Goal: Information Seeking & Learning: Check status

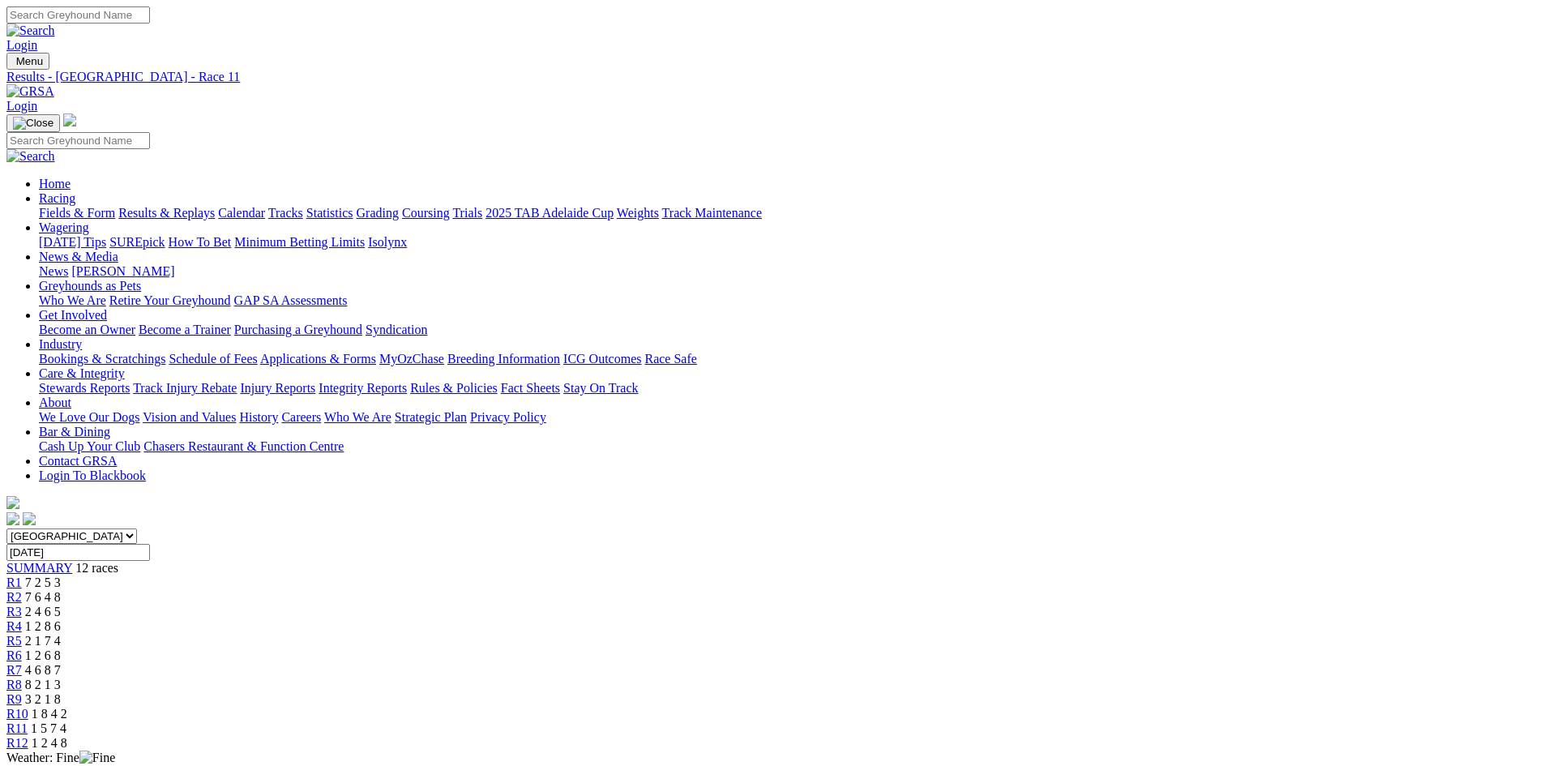
click at [54, 84] on img at bounding box center [30, 91] width 48 height 15
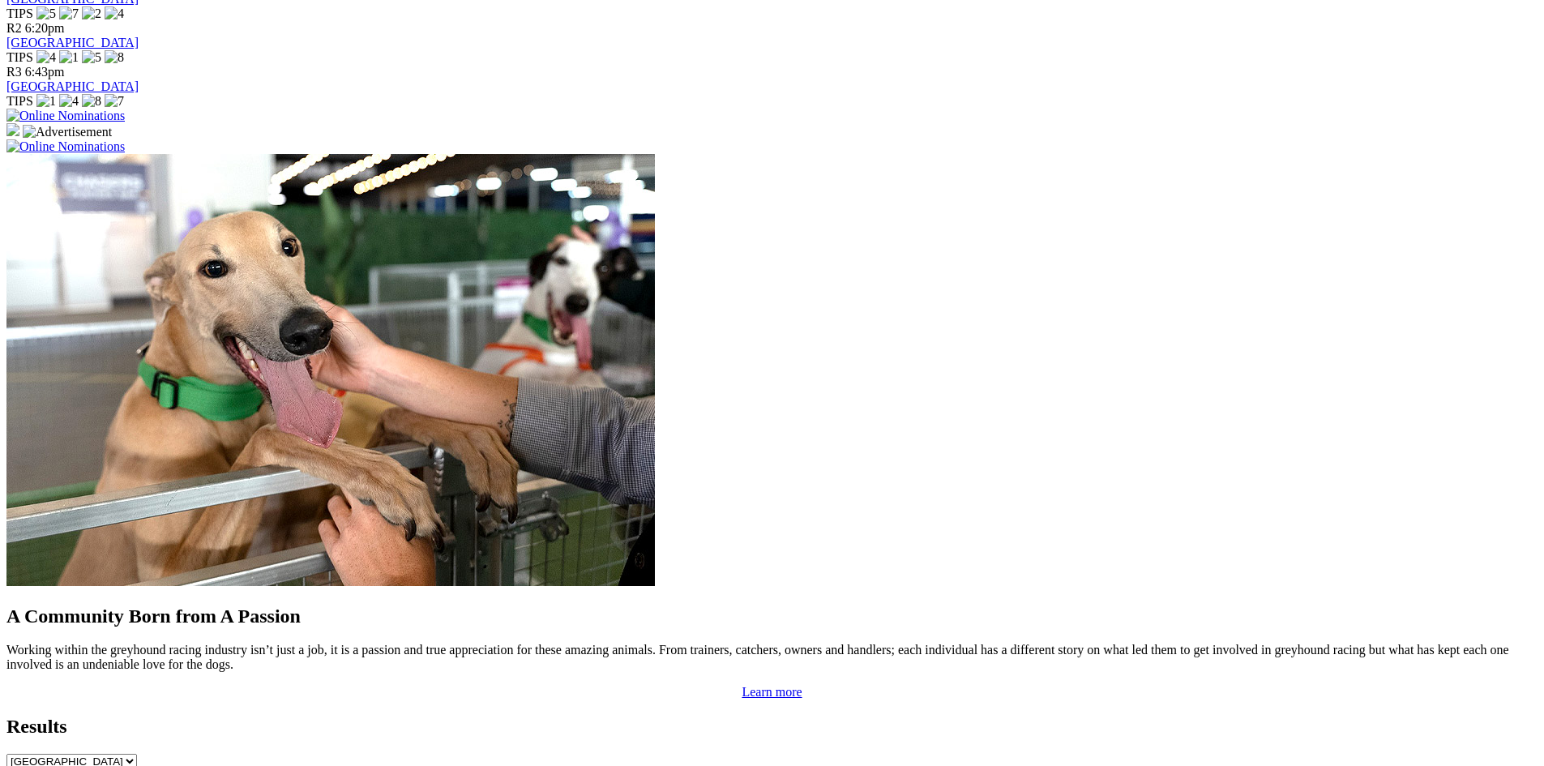
scroll to position [1297, 0]
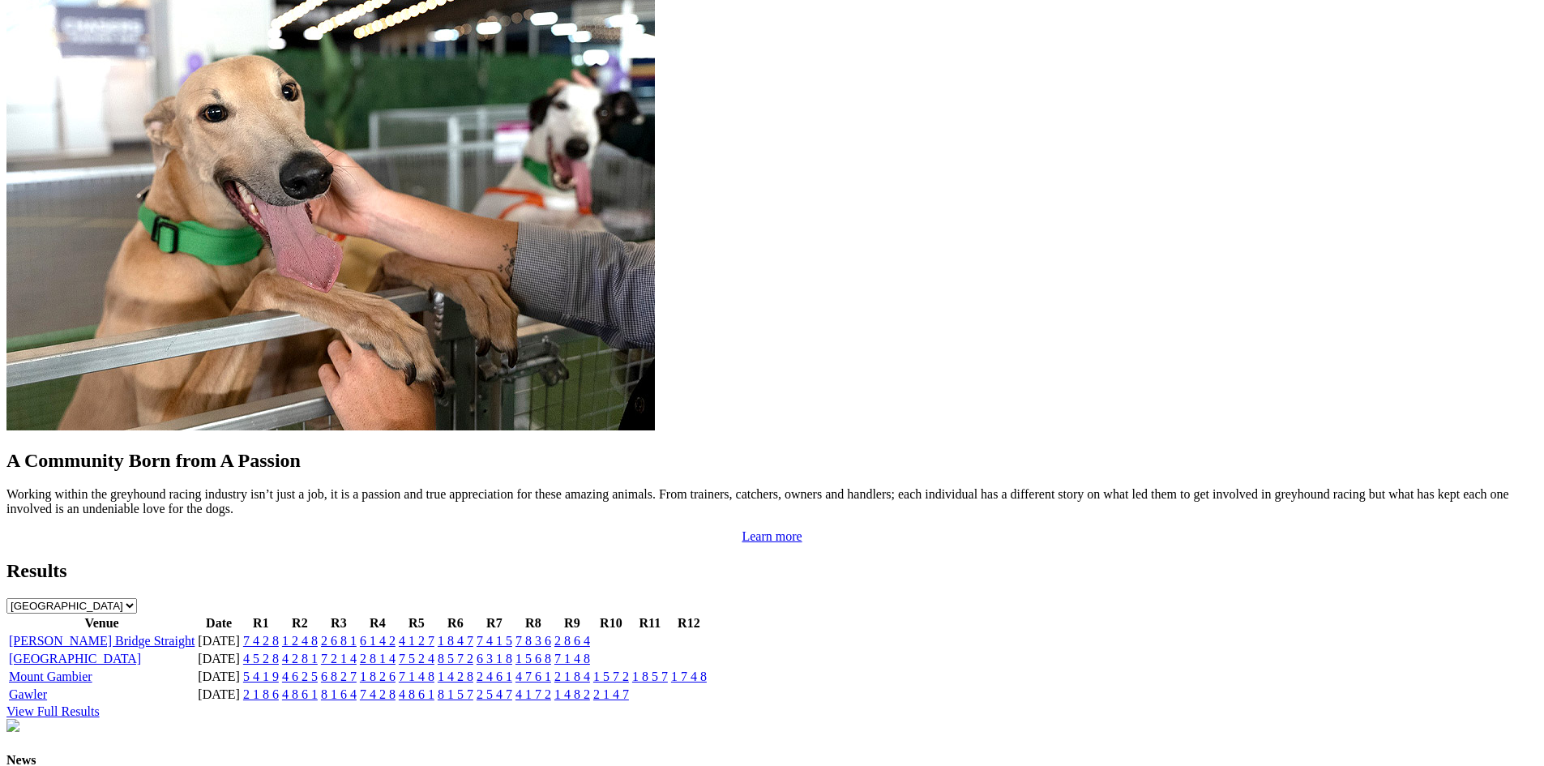
click at [100, 704] on link "View Full Results" at bounding box center [52, 711] width 93 height 14
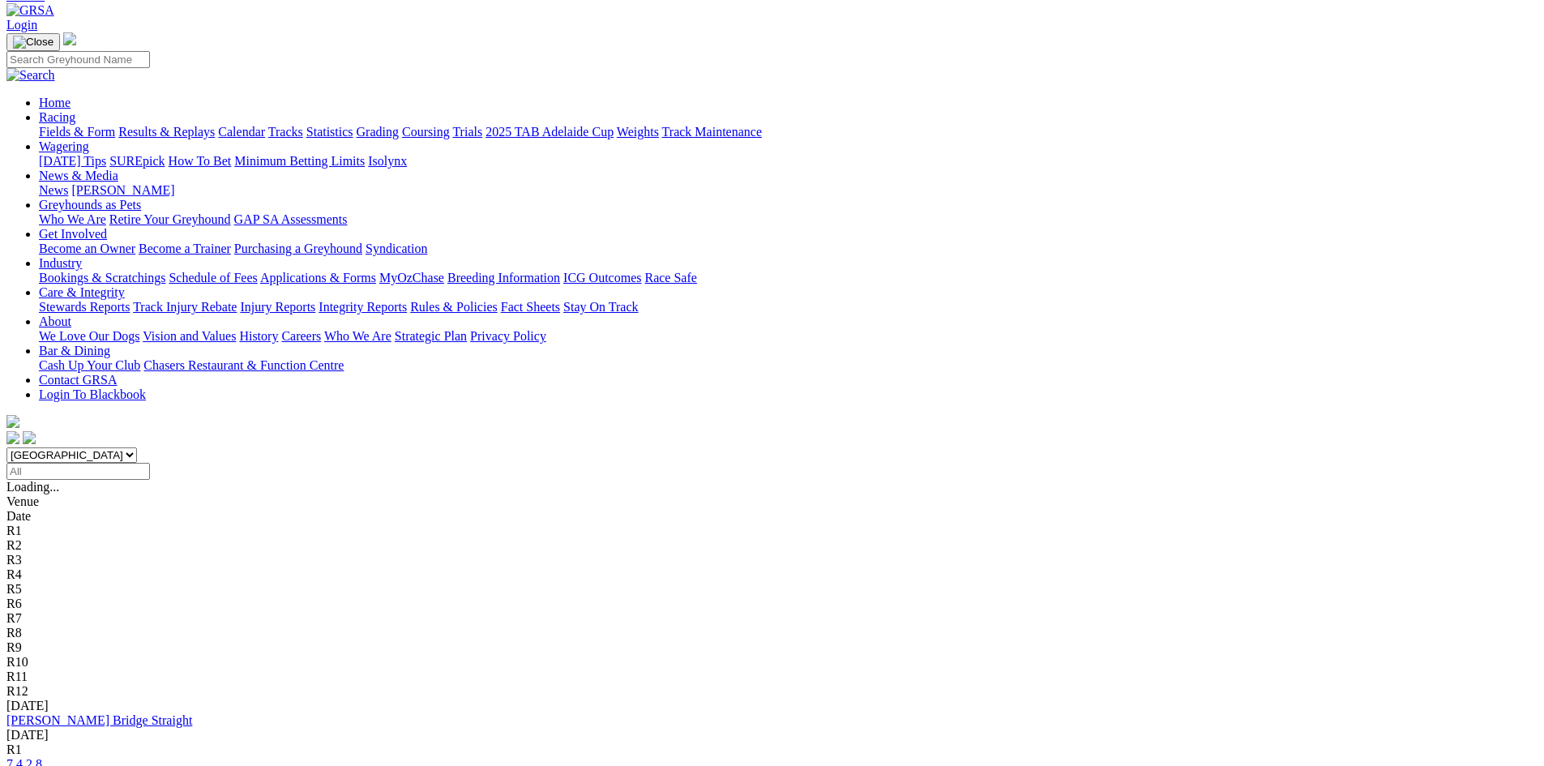
scroll to position [162, 0]
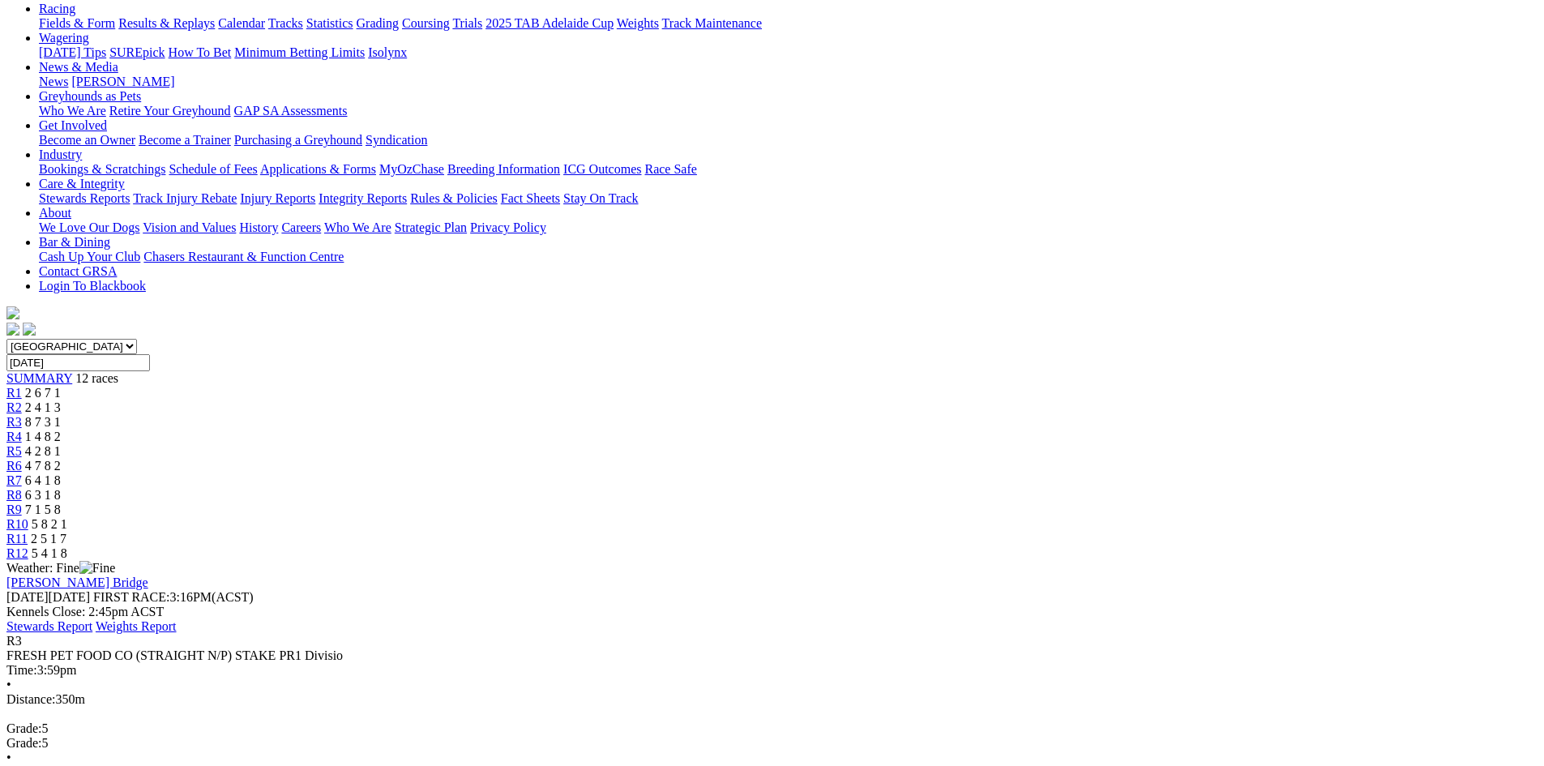
scroll to position [162, 0]
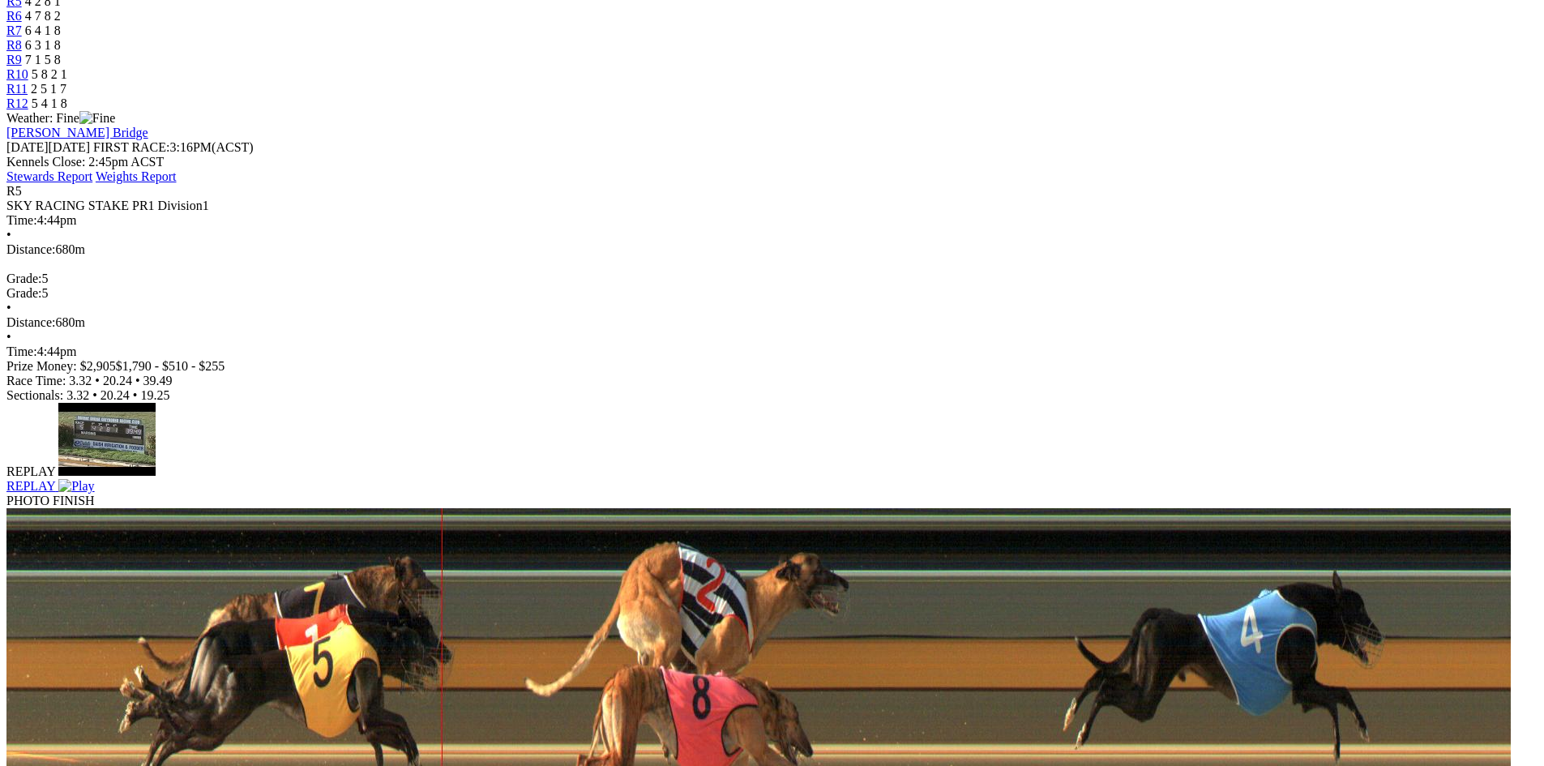
scroll to position [648, 0]
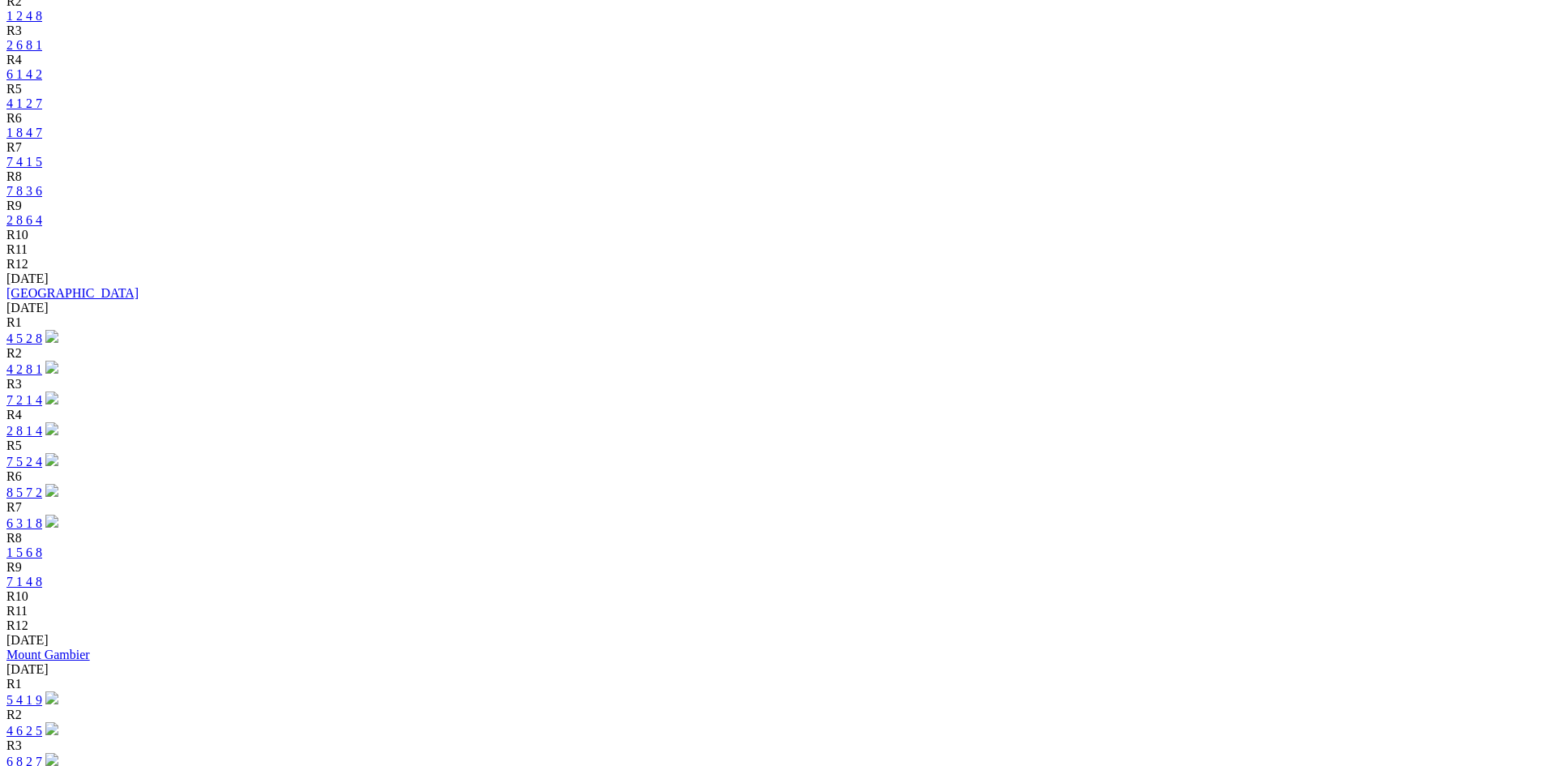
scroll to position [978, 0]
